Goal: Information Seeking & Learning: Check status

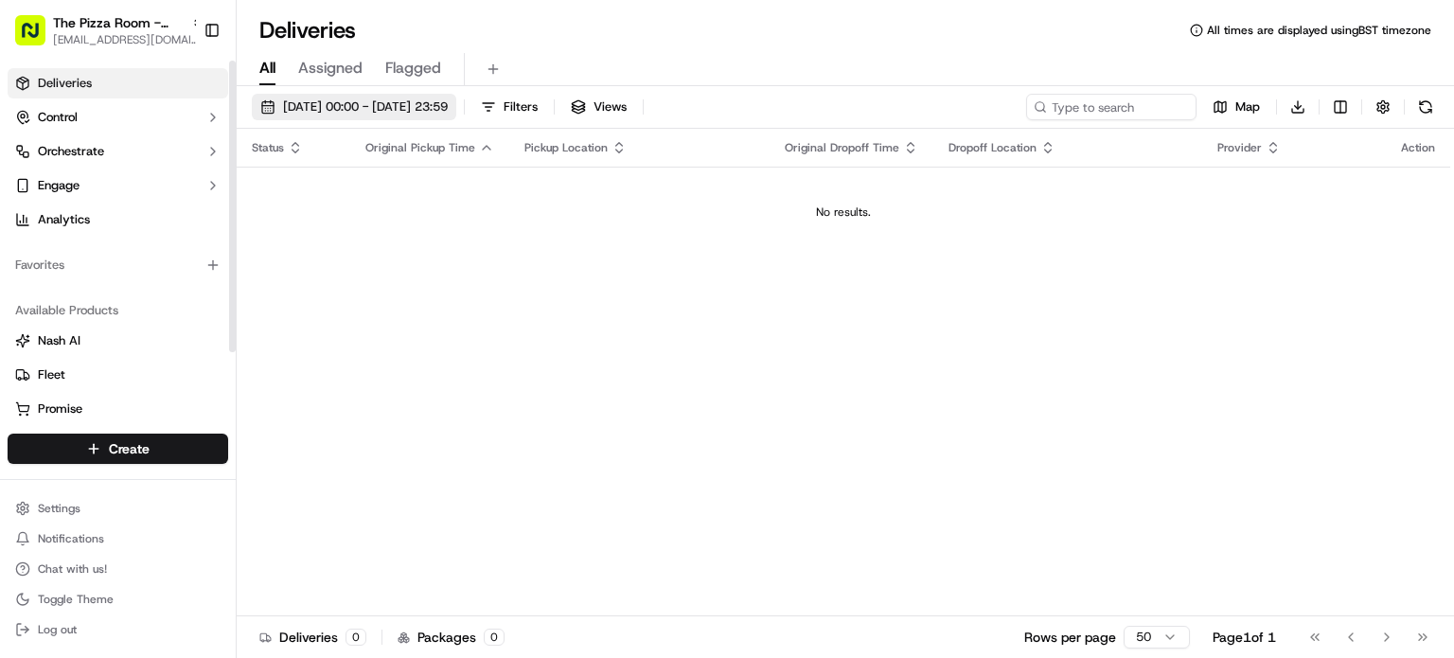
click at [343, 109] on span "[DATE] 00:00 - [DATE] 23:59" at bounding box center [365, 106] width 165 height 17
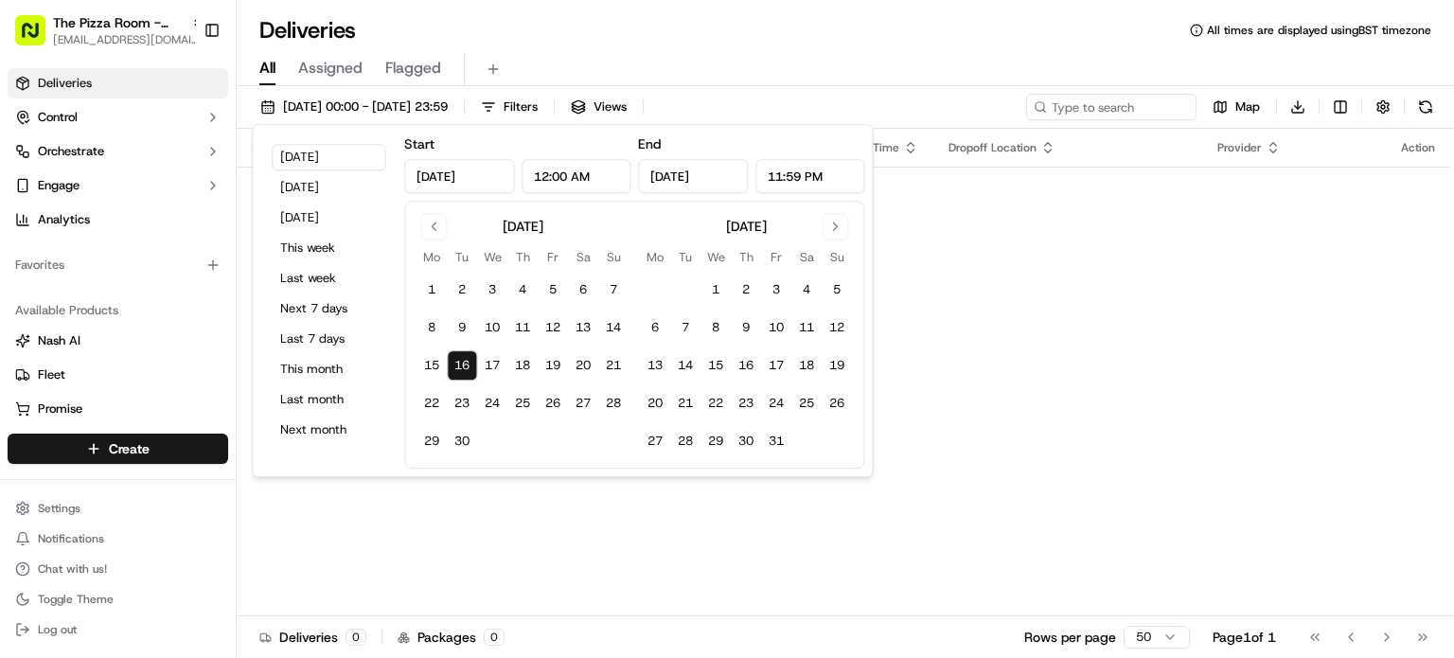
click at [433, 179] on input "Sep 16, 2025" at bounding box center [459, 176] width 110 height 34
click at [461, 179] on input "Sep 16, 2025" at bounding box center [459, 176] width 110 height 34
click at [436, 224] on button "Go to previous month" at bounding box center [433, 226] width 27 height 27
click at [466, 298] on button "1" at bounding box center [462, 290] width 30 height 30
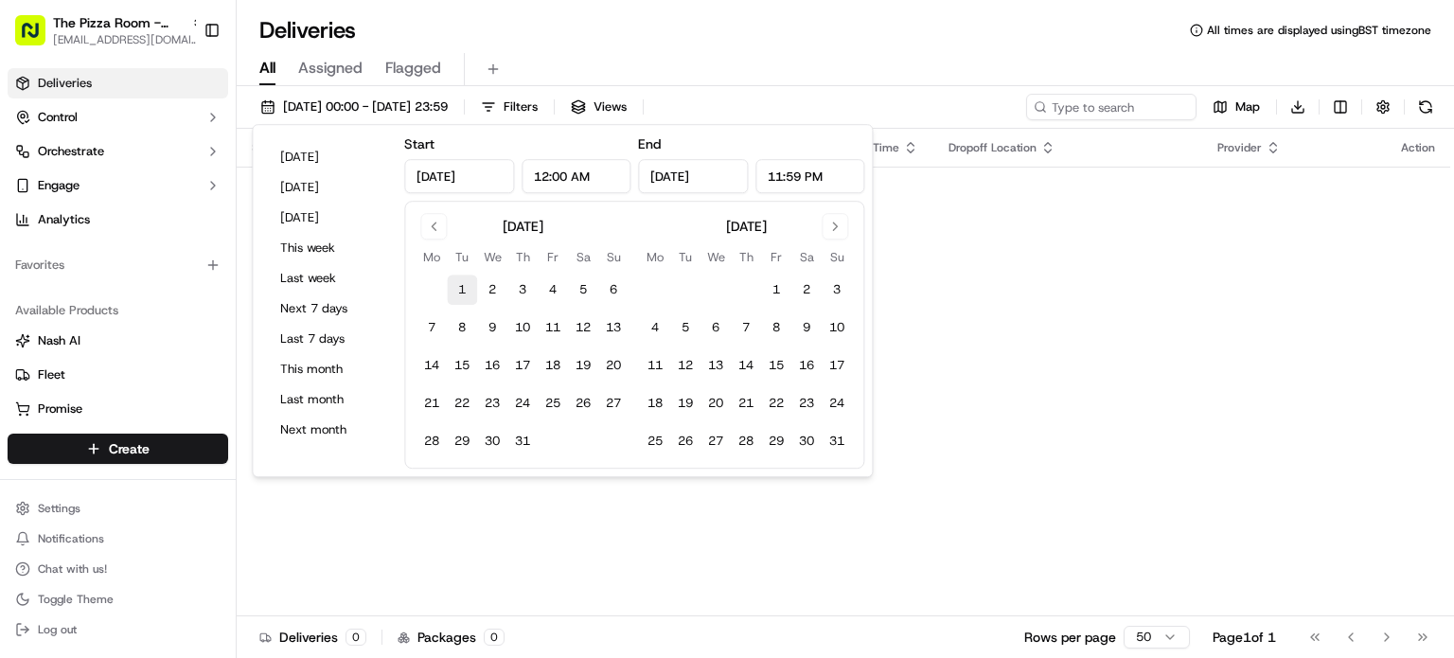
type input "Jul 1, 2025"
click at [832, 230] on button "Go to next month" at bounding box center [835, 226] width 27 height 27
click at [666, 368] on button "15" at bounding box center [655, 365] width 30 height 30
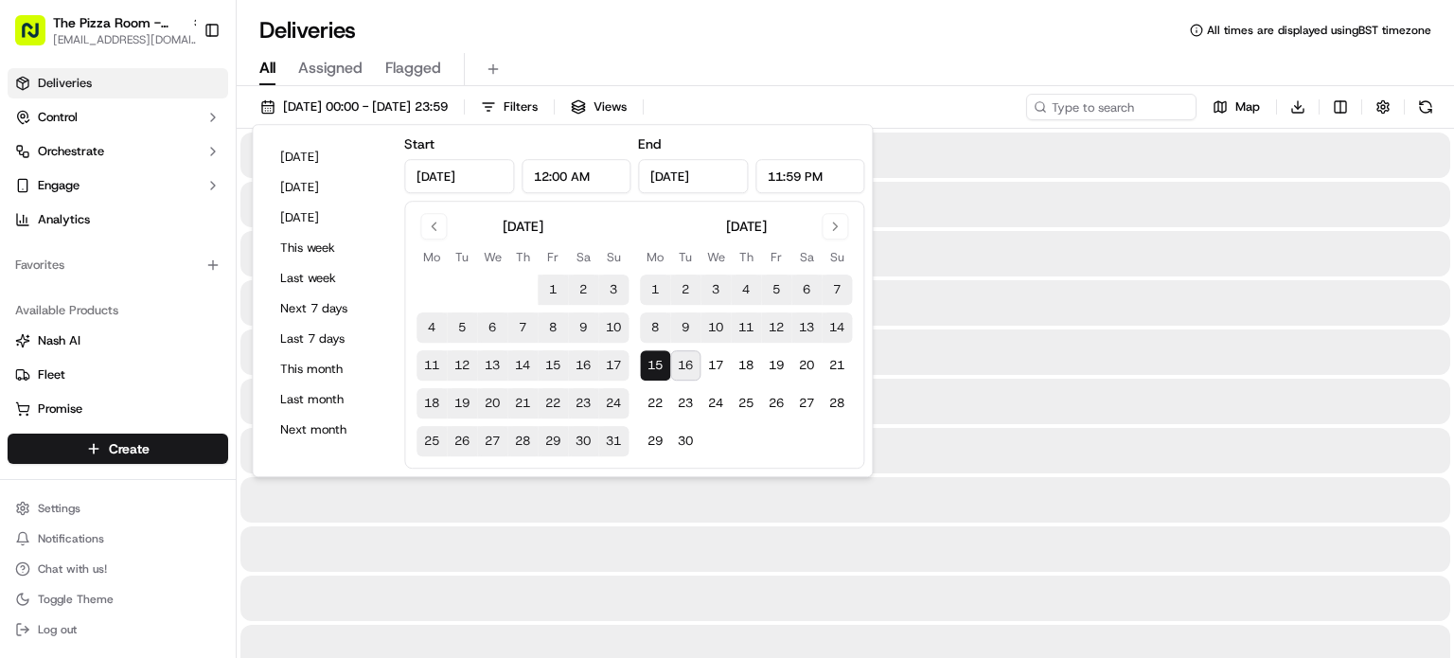
type input "Sep 15, 2025"
click at [835, 44] on div "Deliveries All times are displayed using BST timezone" at bounding box center [845, 30] width 1217 height 30
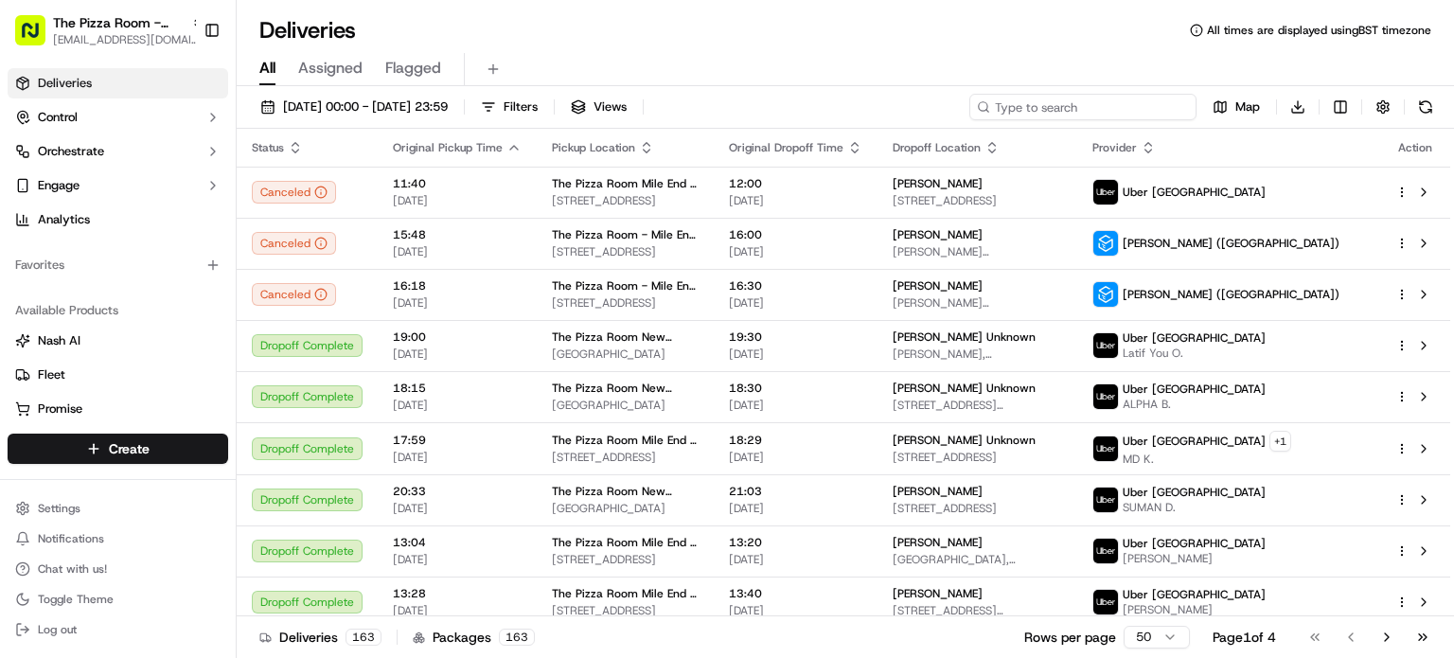
click at [1098, 109] on input at bounding box center [1082, 107] width 227 height 27
click at [1156, 147] on icon "button" at bounding box center [1148, 147] width 15 height 15
click at [1176, 107] on input at bounding box center [1082, 107] width 227 height 27
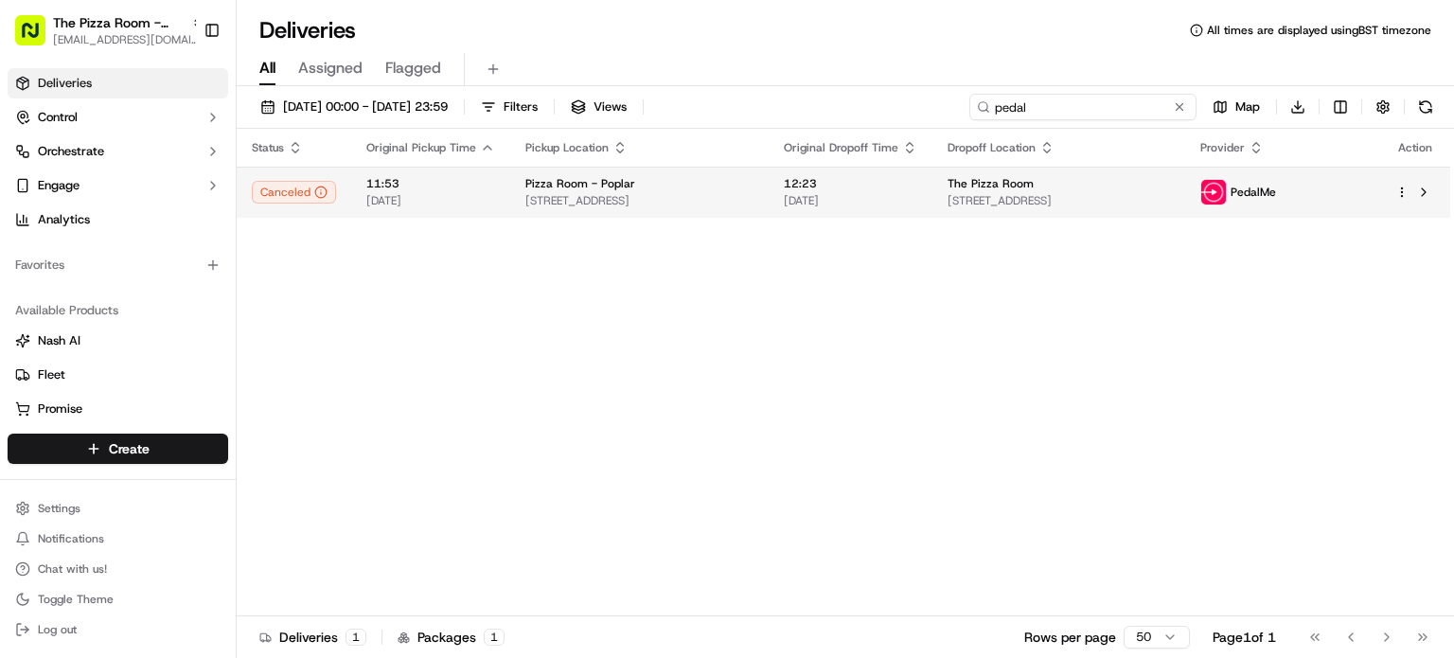
type input "pedal"
click at [769, 188] on td "Pizza Room - Poplar 167 E India Dock Rd, London E14 0EA, UK" at bounding box center [639, 192] width 258 height 51
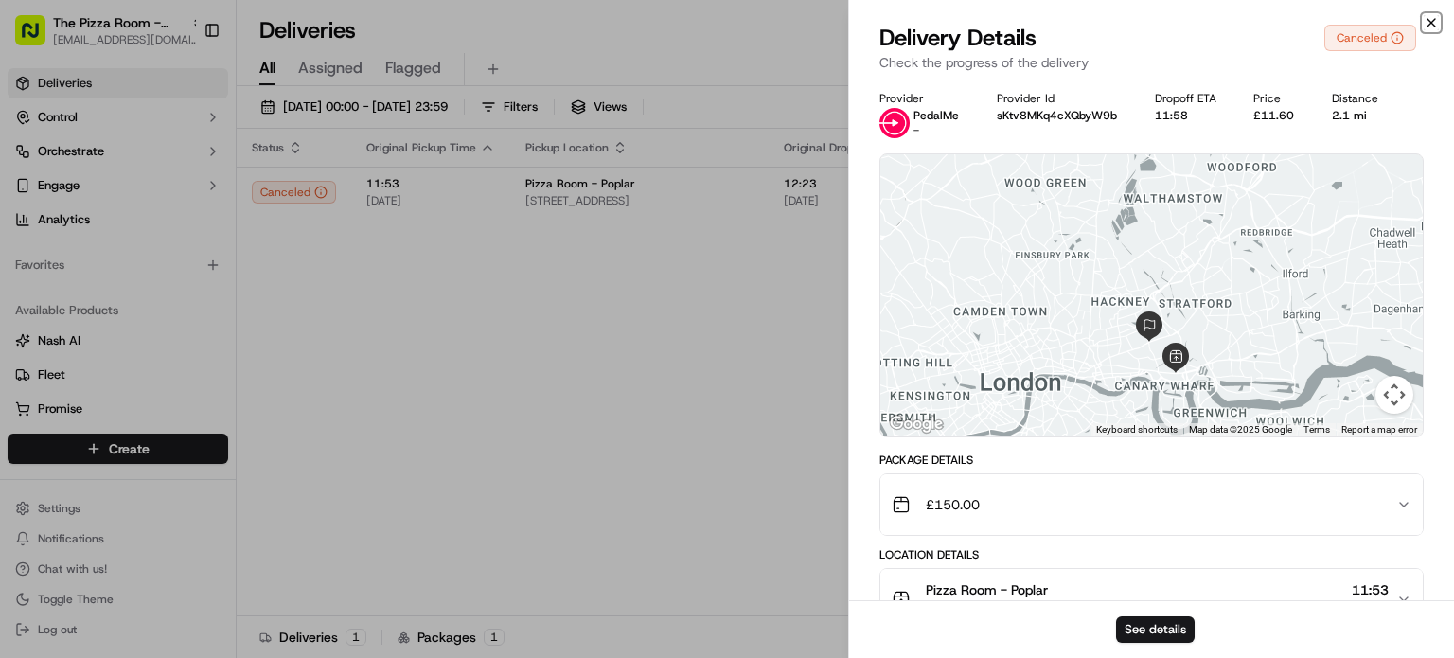
click at [1431, 19] on icon "button" at bounding box center [1431, 22] width 15 height 15
